Goal: Transaction & Acquisition: Purchase product/service

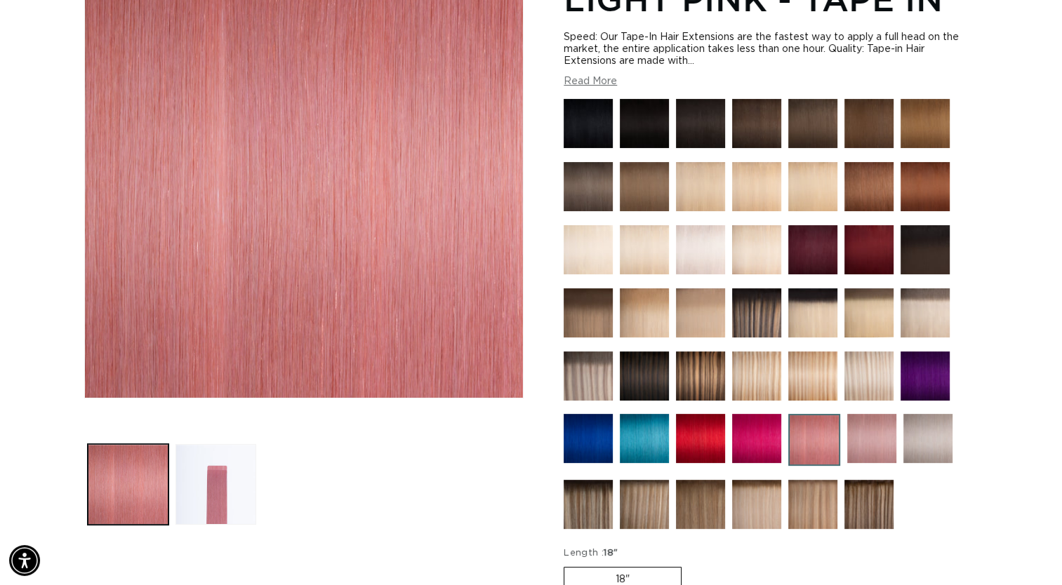
scroll to position [240, 0]
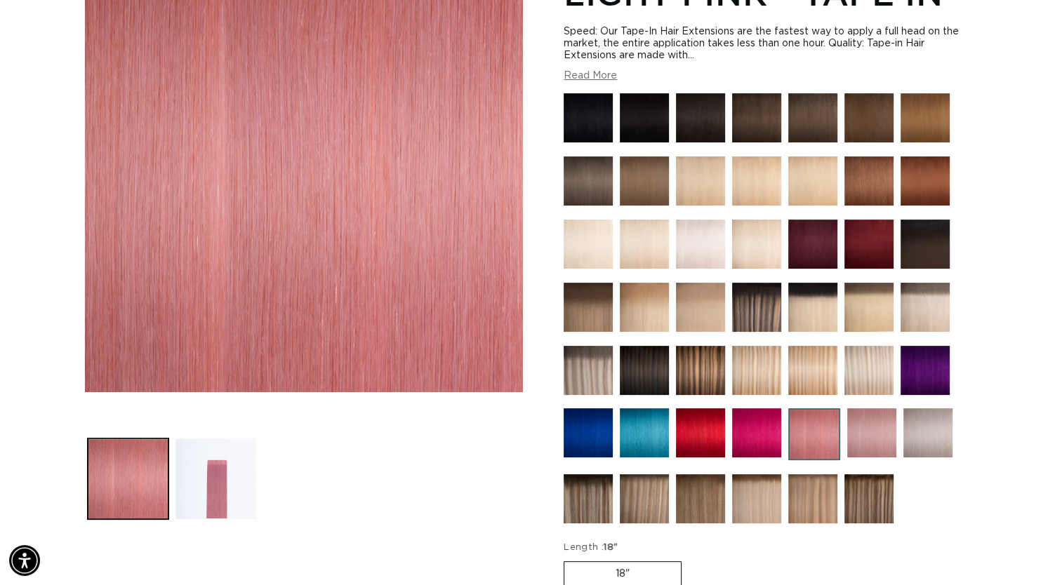
click at [749, 427] on img at bounding box center [756, 432] width 49 height 49
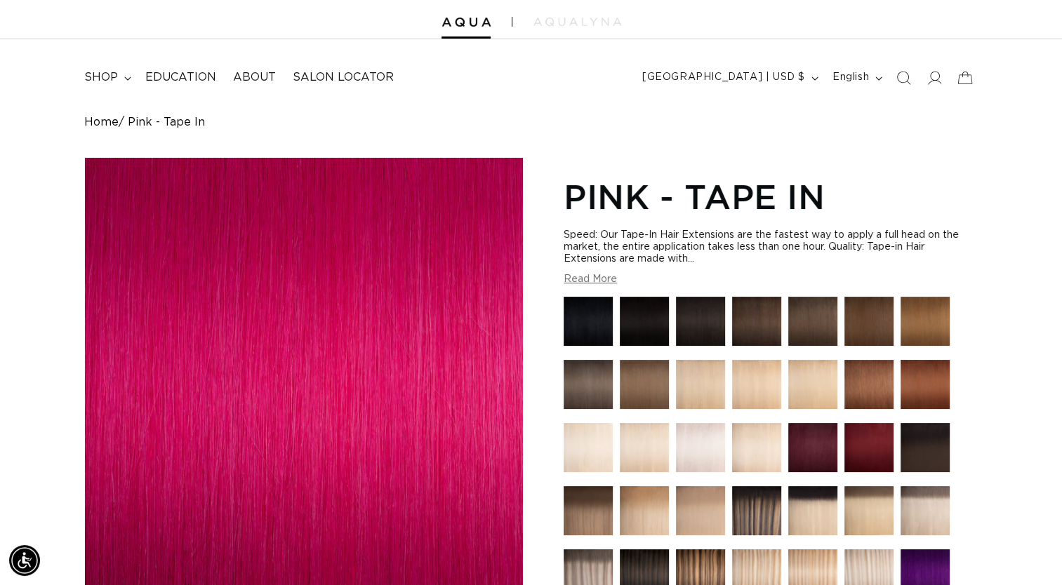
scroll to position [0, 1923]
